Goal: Navigation & Orientation: Go to known website

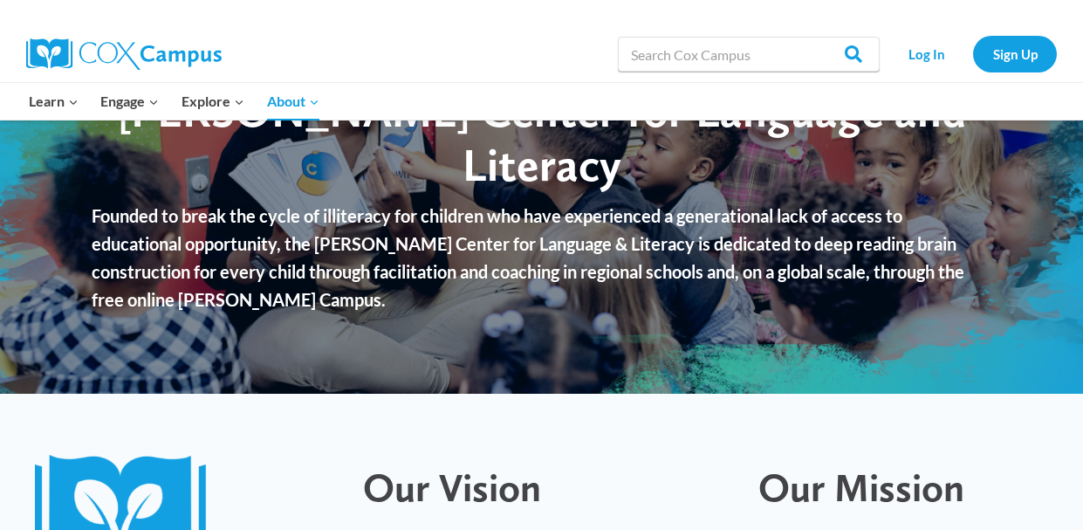
scroll to position [144, 0]
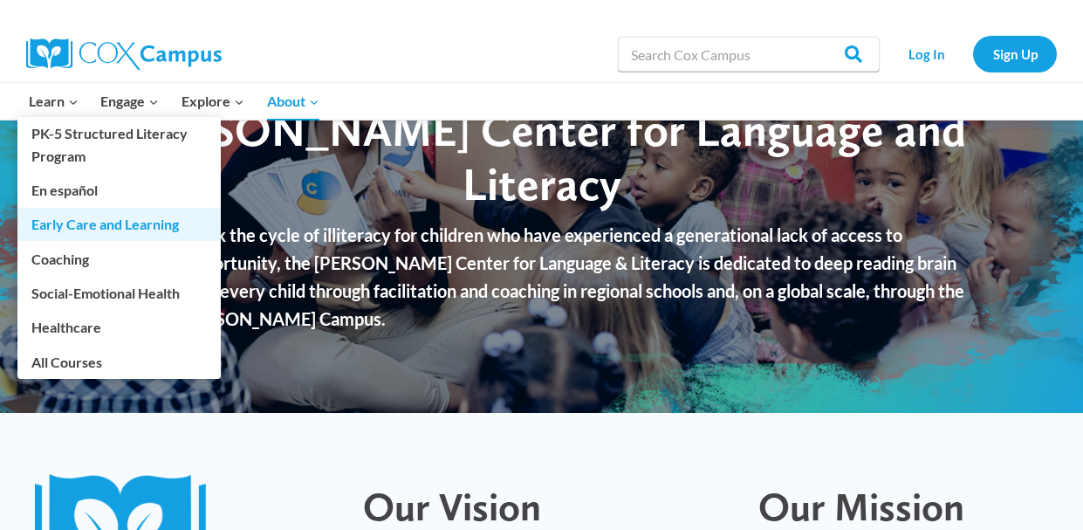
click at [59, 226] on link "Early Care and Learning" at bounding box center [118, 224] width 203 height 33
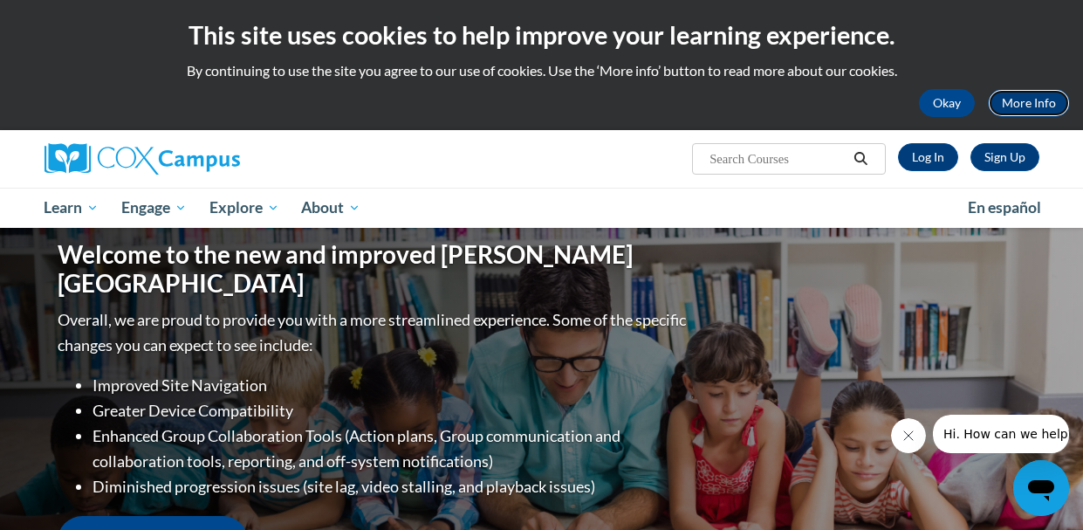
click at [1016, 96] on link "More Info" at bounding box center [1029, 103] width 82 height 28
click at [1036, 95] on link "More Info" at bounding box center [1029, 103] width 82 height 28
drag, startPoint x: 887, startPoint y: 0, endPoint x: 481, endPoint y: 141, distance: 429.8
click at [481, 141] on div "Sign Up Log In Search Search..." at bounding box center [712, 152] width 681 height 45
